Goal: Task Accomplishment & Management: Use online tool/utility

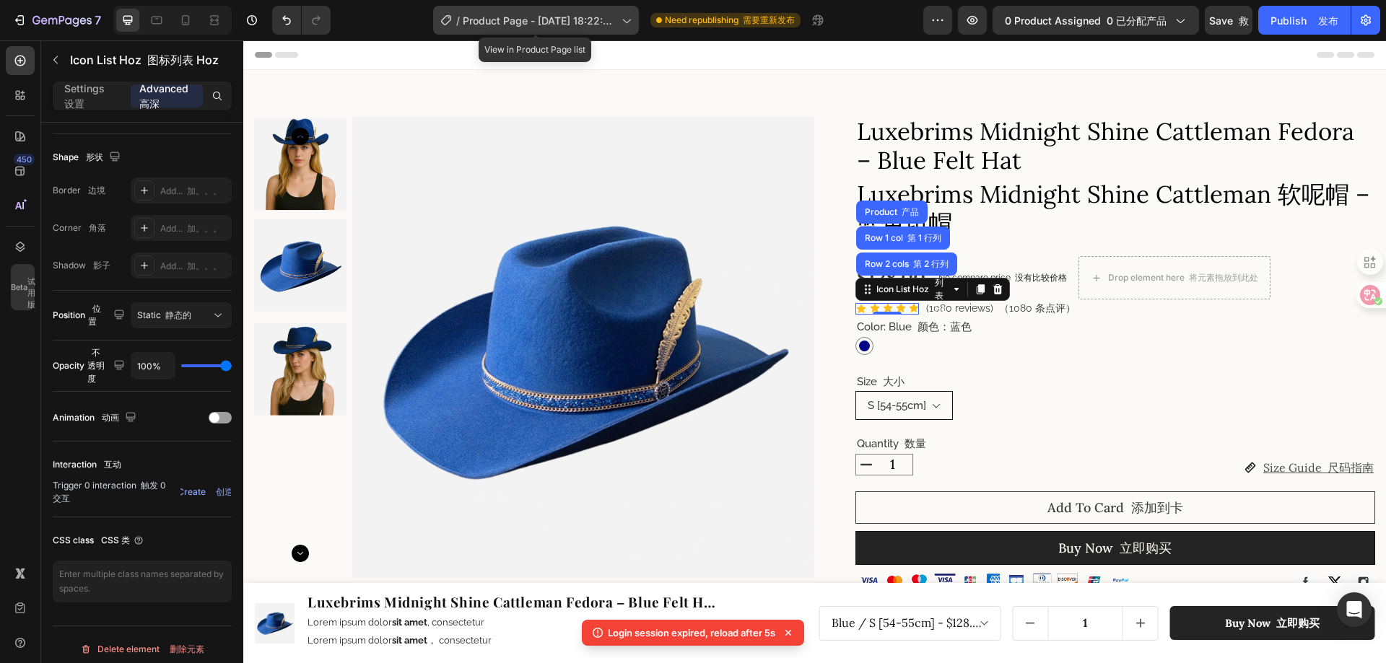
click at [557, 20] on span "Product Page - Apr 17, 18:22:43 产品页面 - Apr 17， 18：22：43" at bounding box center [539, 20] width 153 height 15
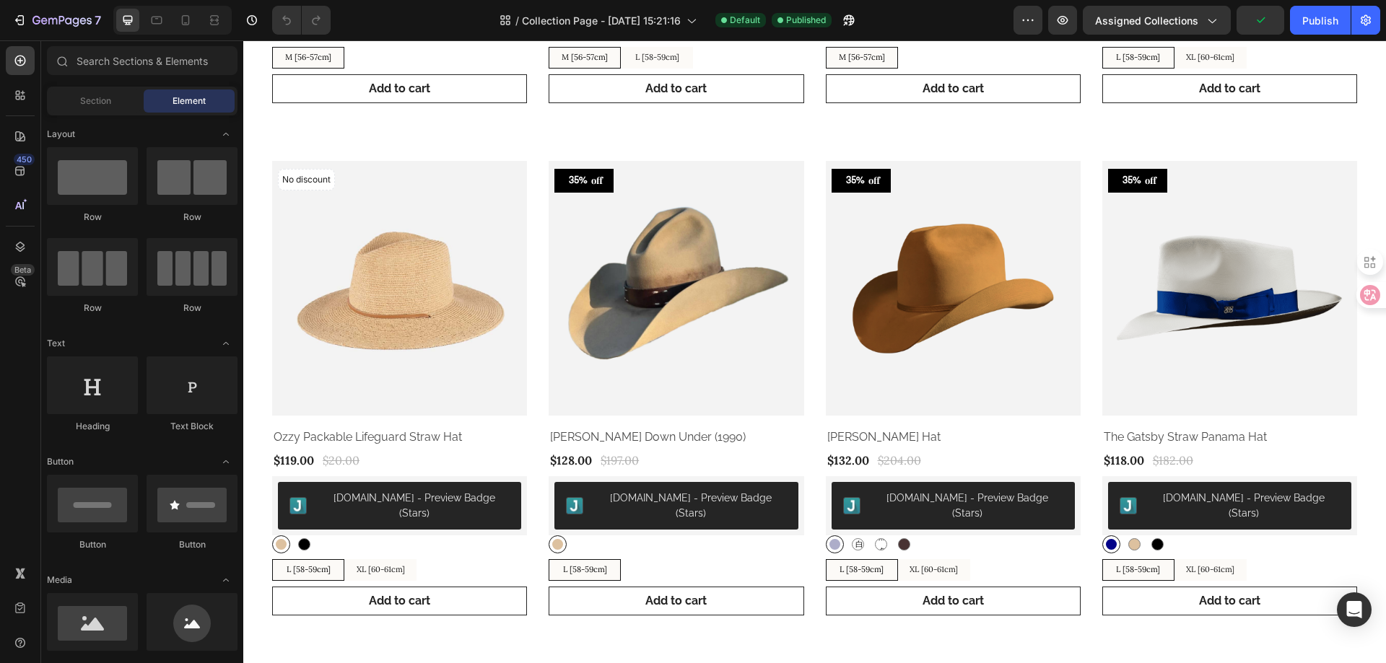
scroll to position [505, 0]
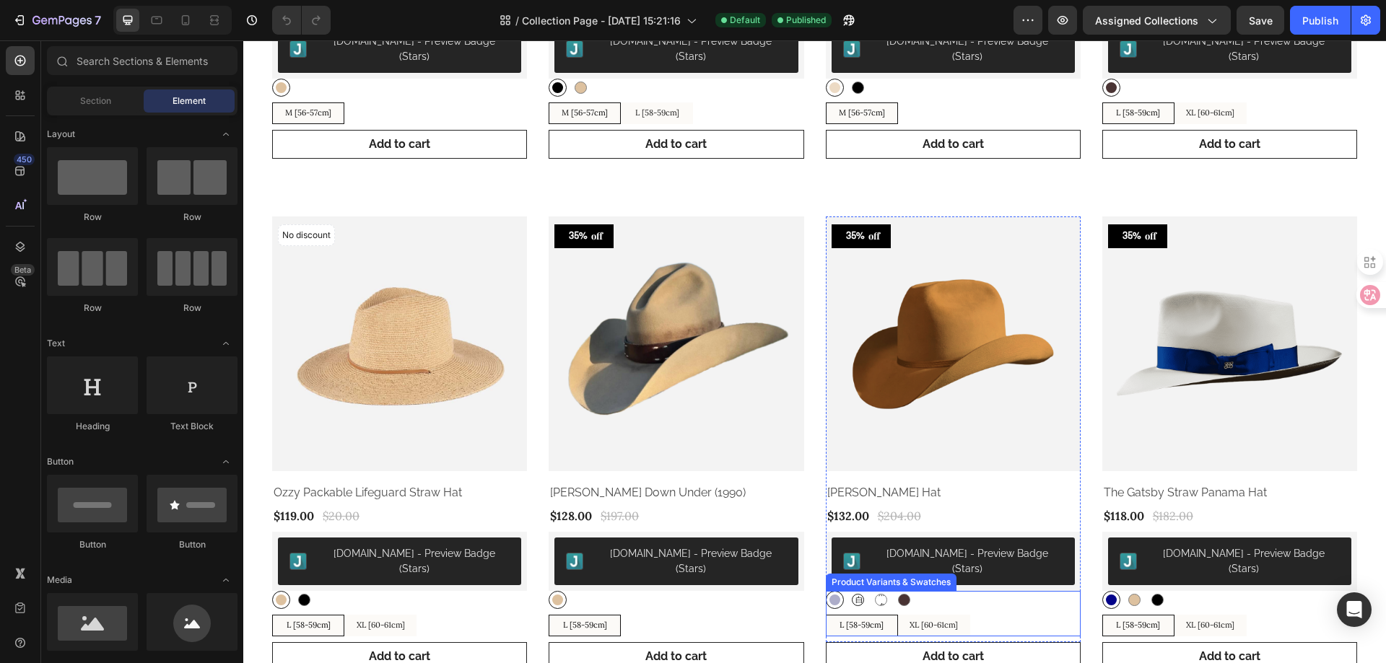
click at [853, 593] on span "白" at bounding box center [858, 600] width 11 height 14
click at [849, 591] on input "白 白 白" at bounding box center [848, 591] width 1 height 1
radio input "true"
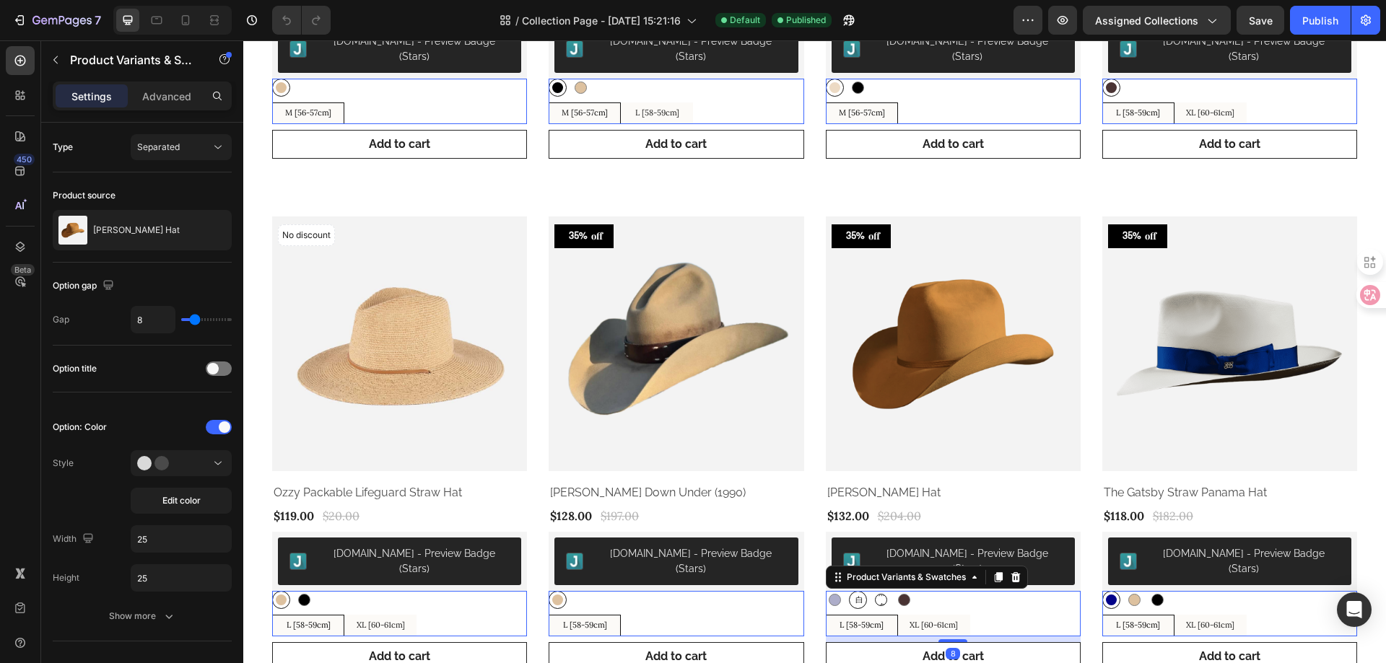
click at [876, 586] on span "黑色" at bounding box center [881, 600] width 11 height 29
click at [872, 591] on input "黑色 黑色 黑色" at bounding box center [871, 591] width 1 height 1
radio input "true"
click at [898, 594] on div at bounding box center [904, 600] width 12 height 12
click at [895, 591] on input "Brown Brown" at bounding box center [895, 591] width 1 height 1
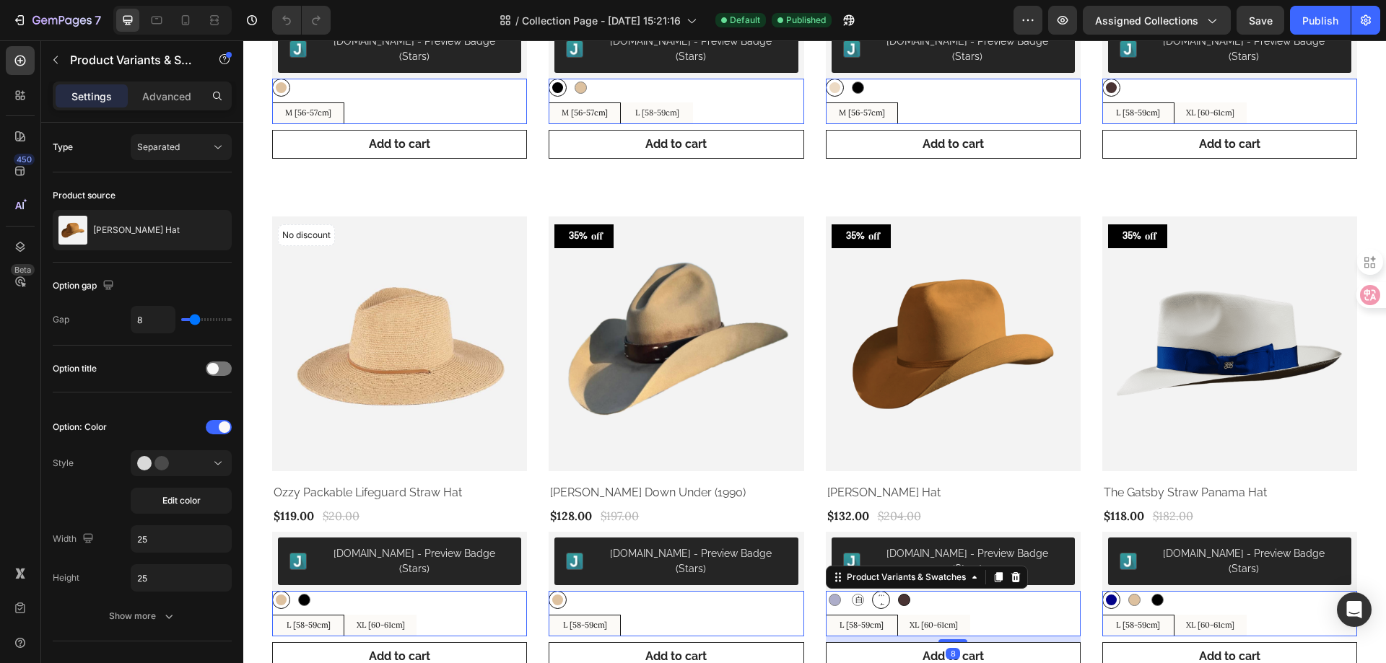
radio input "true"
click at [527, 97] on div "Silver Silver 白 白 白 黑色 黑色 黑色 Brown Brown" at bounding box center [399, 88] width 255 height 18
click at [832, 594] on div at bounding box center [835, 600] width 12 height 12
click at [826, 591] on input "Silver Silver" at bounding box center [825, 591] width 1 height 1
radio input "true"
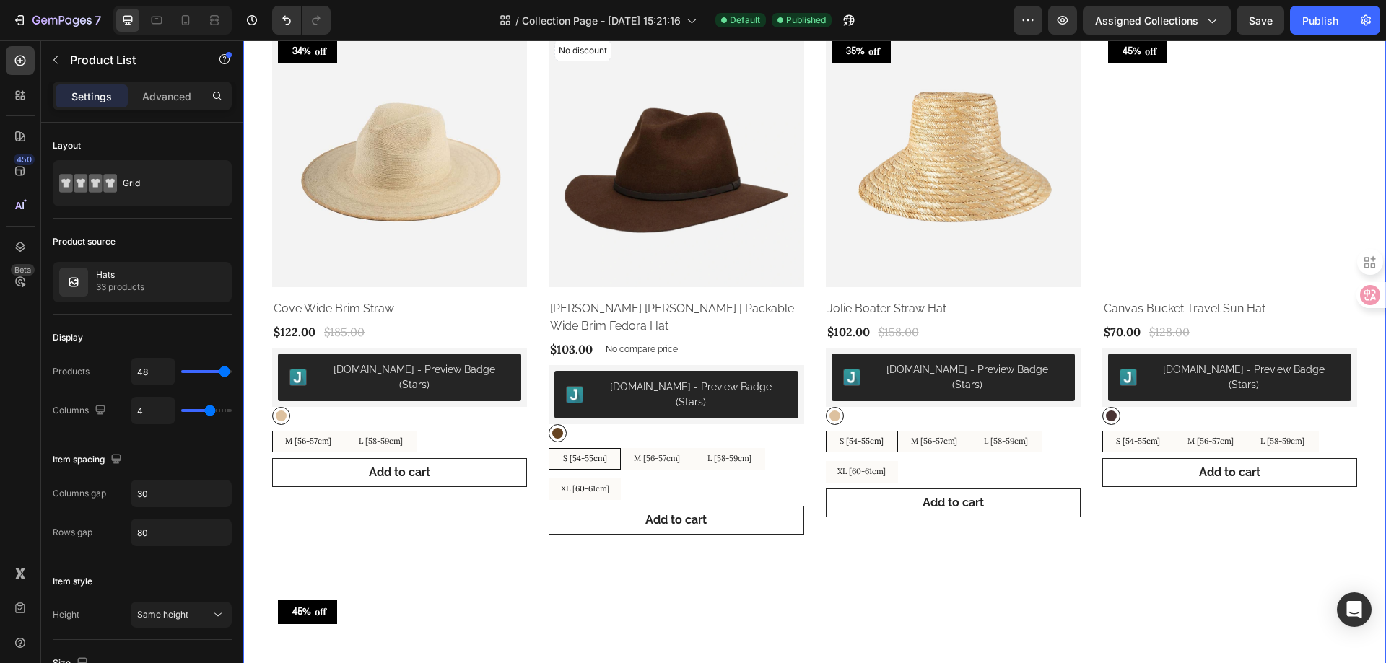
scroll to position [3899, 0]
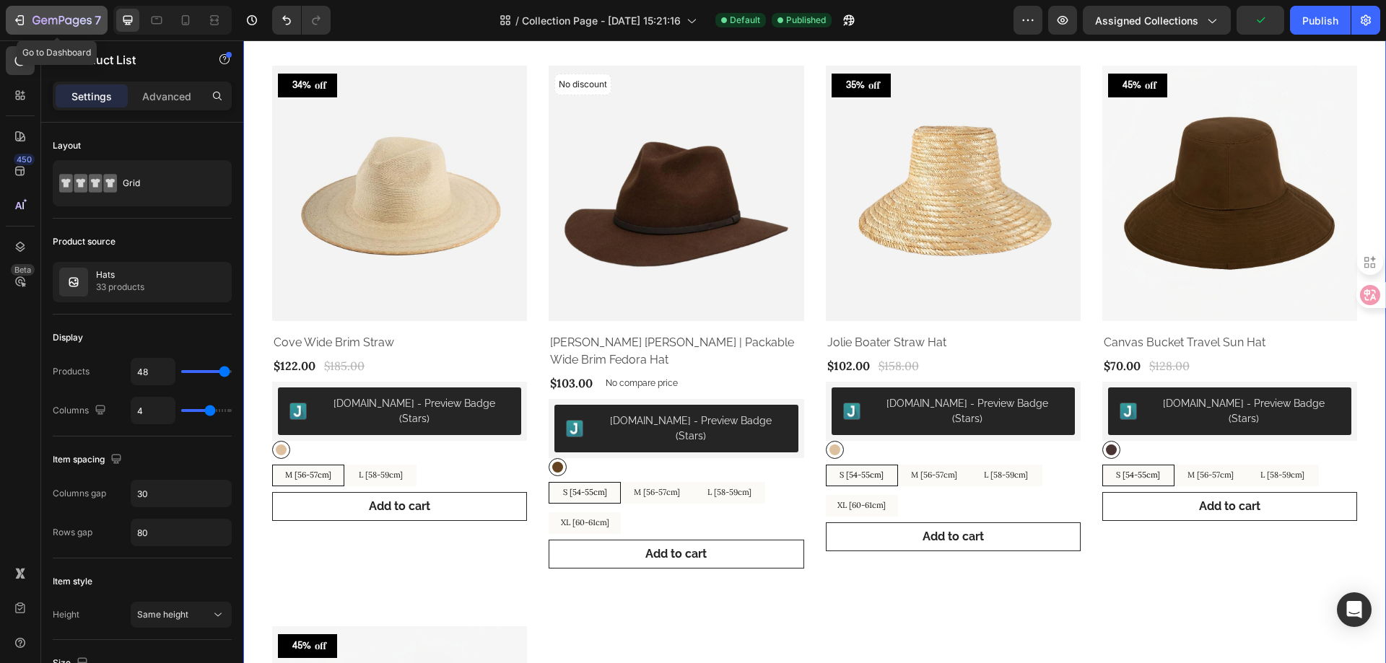
click at [25, 22] on icon "button" at bounding box center [19, 20] width 14 height 14
